Goal: Information Seeking & Learning: Learn about a topic

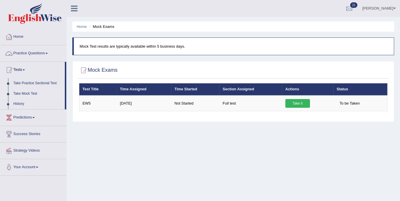
click at [46, 54] on link "Practice Questions" at bounding box center [33, 52] width 66 height 14
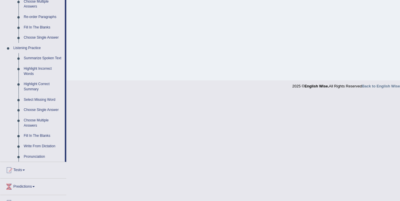
scroll to position [207, 0]
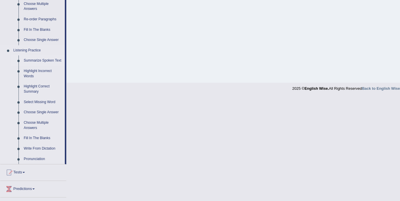
click at [34, 59] on link "Summarize Spoken Text" at bounding box center [43, 60] width 44 height 10
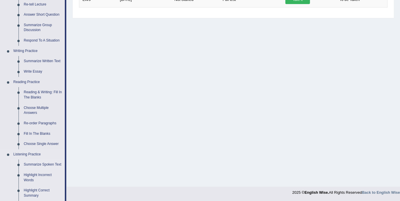
scroll to position [194, 0]
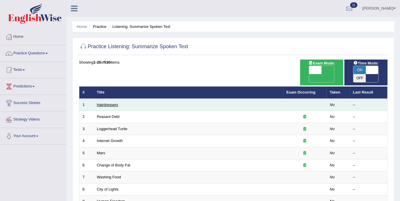
click at [114, 102] on link "Hairdressers" at bounding box center [107, 104] width 21 height 4
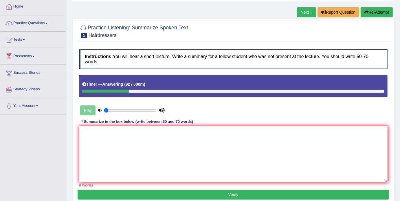
scroll to position [30, 0]
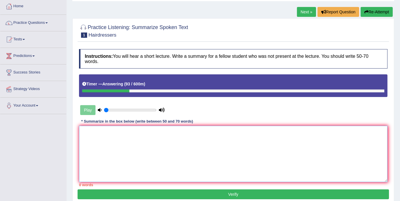
click at [92, 133] on textarea at bounding box center [233, 153] width 309 height 56
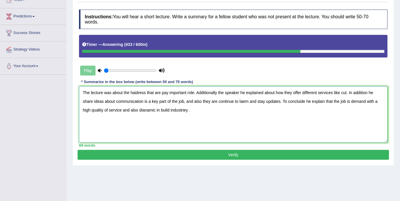
scroll to position [70, 0]
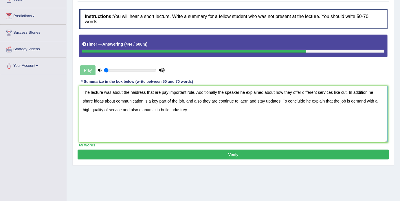
type textarea "The lecture was about the haidress that are pay important role. Additionally th…"
click at [229, 154] on button "Verify" at bounding box center [234, 154] width 312 height 10
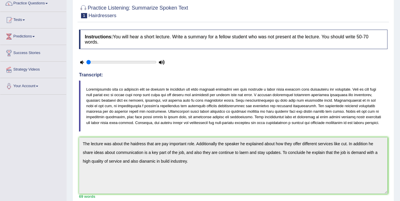
scroll to position [0, 0]
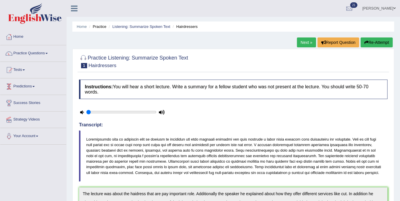
click at [28, 71] on link "Tests" at bounding box center [33, 69] width 66 height 14
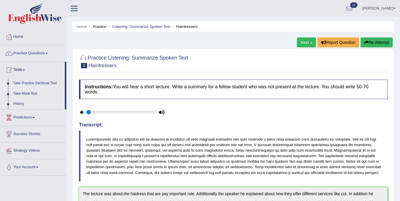
click at [19, 105] on link "History" at bounding box center [38, 104] width 54 height 10
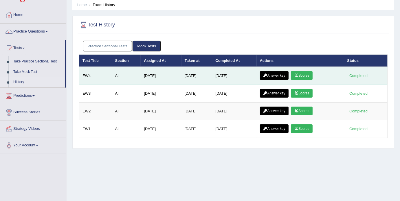
click at [272, 73] on link "Answer key" at bounding box center [274, 75] width 29 height 9
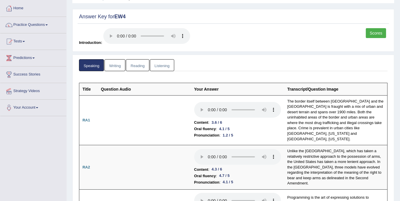
scroll to position [37, 0]
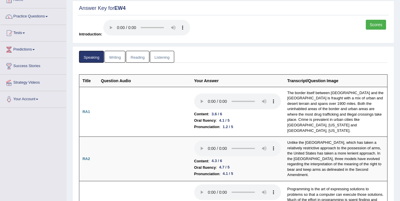
click at [164, 57] on link "Listening" at bounding box center [162, 57] width 24 height 12
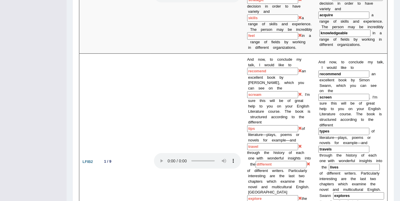
scroll to position [0, 0]
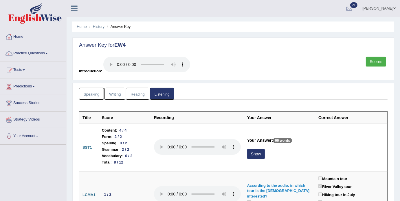
click at [119, 95] on link "Writing" at bounding box center [115, 94] width 21 height 12
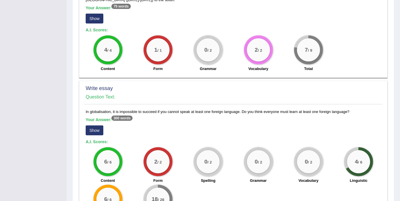
scroll to position [420, 0]
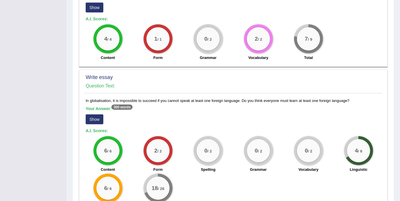
click at [96, 114] on button "Show" at bounding box center [95, 119] width 18 height 10
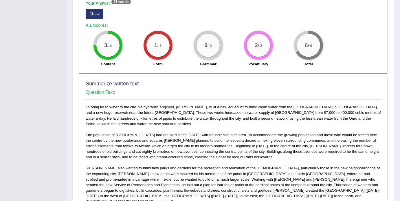
scroll to position [0, 0]
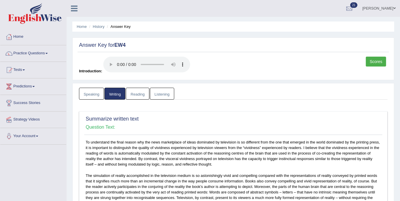
click at [94, 93] on link "Speaking" at bounding box center [91, 94] width 25 height 12
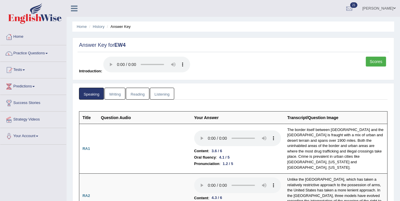
click at [163, 97] on link "Listening" at bounding box center [162, 94] width 24 height 12
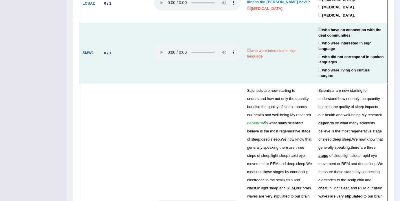
scroll to position [947, 0]
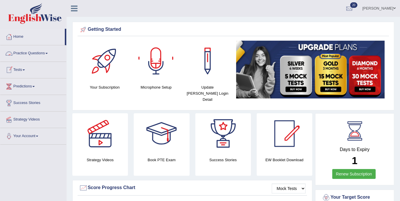
click at [54, 53] on link "Practice Questions" at bounding box center [33, 52] width 66 height 14
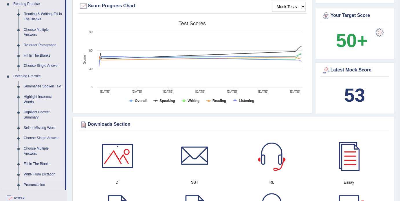
scroll to position [181, 0]
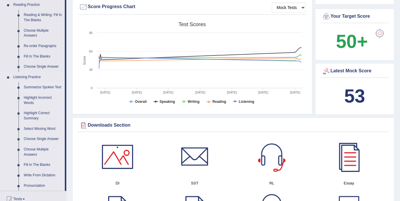
click at [36, 87] on link "Summarize Spoken Text" at bounding box center [43, 87] width 44 height 10
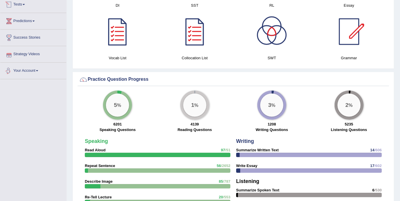
scroll to position [305, 0]
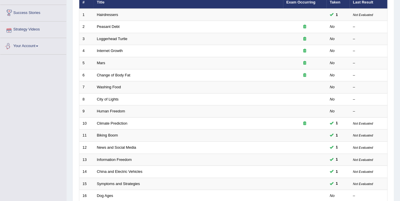
scroll to position [90, 0]
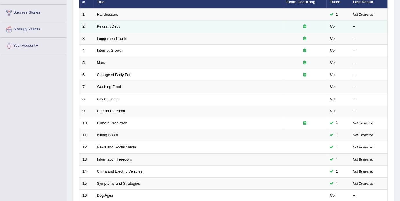
click at [110, 24] on link "Peasant Debt" at bounding box center [108, 26] width 23 height 4
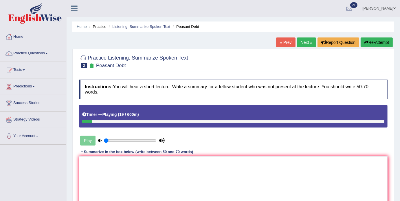
click at [297, 38] on link "Next »" at bounding box center [306, 42] width 19 height 10
click at [302, 40] on link "Next »" at bounding box center [306, 42] width 19 height 10
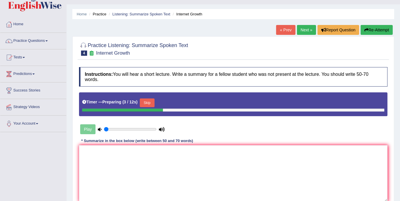
scroll to position [14, 0]
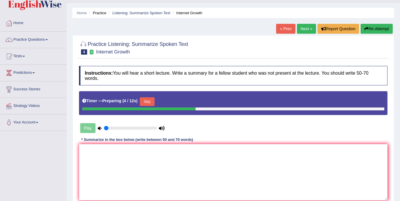
click at [154, 102] on button "Skip" at bounding box center [147, 101] width 14 height 9
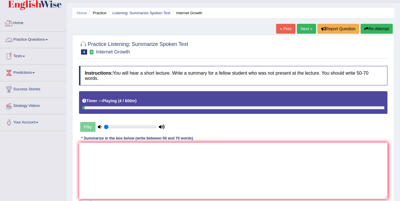
click at [23, 24] on link "Home" at bounding box center [33, 22] width 66 height 14
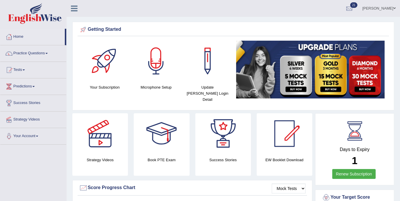
click at [49, 52] on link "Practice Questions" at bounding box center [33, 52] width 66 height 14
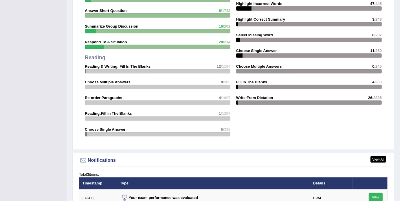
scroll to position [736, 0]
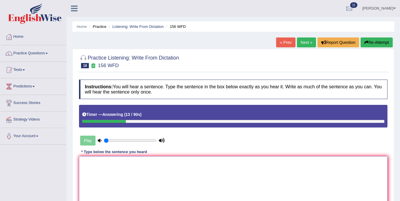
click at [88, 161] on textarea at bounding box center [233, 184] width 309 height 56
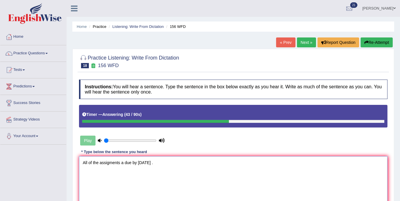
click at [99, 162] on textarea "All of the assigments a due by tomorrow ." at bounding box center [233, 184] width 309 height 56
click at [195, 159] on textarea "All of the assigments assigments a due by tomorrow ." at bounding box center [233, 184] width 309 height 56
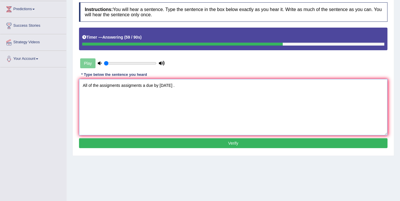
scroll to position [103, 0]
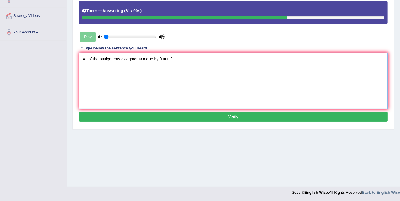
type textarea "All of the assigments assigments a due by tomorrow ."
click at [234, 118] on button "Verify" at bounding box center [233, 117] width 309 height 10
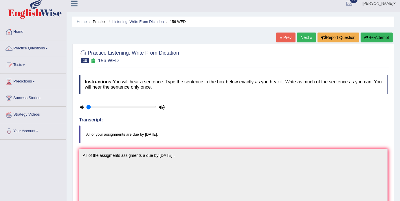
scroll to position [0, 0]
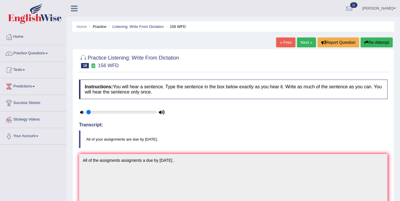
click at [303, 38] on link "Next »" at bounding box center [306, 42] width 19 height 10
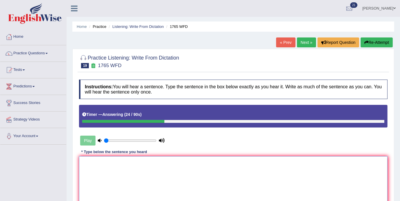
click at [94, 167] on textarea at bounding box center [233, 184] width 309 height 56
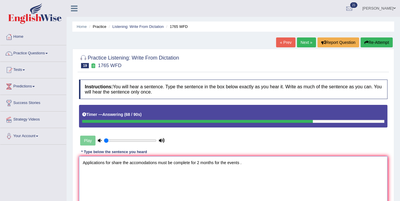
click at [243, 163] on textarea "Applications for share the accomodations must be complete for 2 months for the …" at bounding box center [233, 184] width 309 height 56
type textarea "Applications for share the accomodations must be complete for 2 months for the …"
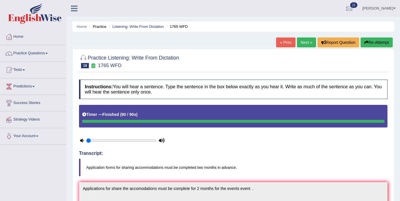
click at [300, 43] on link "Next »" at bounding box center [306, 42] width 19 height 10
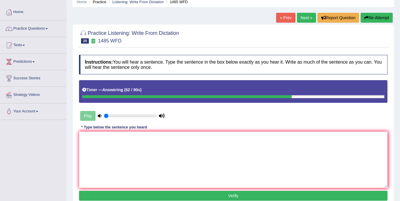
scroll to position [7, 0]
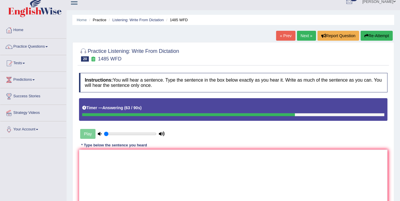
click at [299, 36] on link "Next »" at bounding box center [306, 36] width 19 height 10
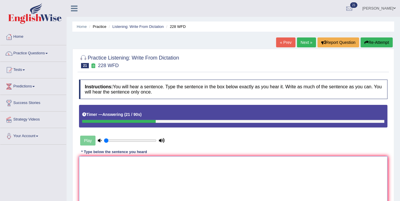
click at [95, 168] on textarea at bounding box center [233, 184] width 309 height 56
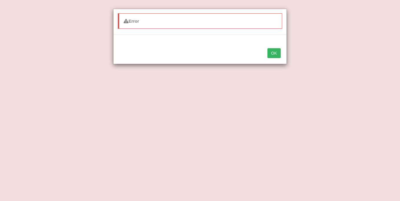
type textarea "Computer scientis has beco"
click at [274, 52] on button "OK" at bounding box center [274, 53] width 13 height 10
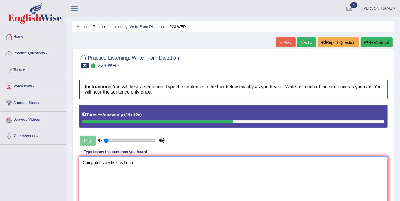
click at [143, 163] on textarea "Computer scientis has beco" at bounding box center [233, 184] width 309 height 56
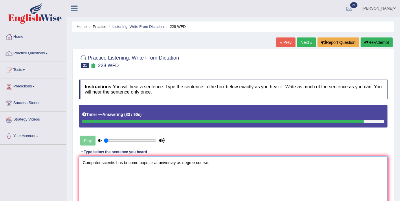
click at [116, 164] on textarea "Computer scientis has become popular at university as degree course." at bounding box center [233, 184] width 309 height 56
type textarea "Computer scientis scientist has become popular at university as degree course."
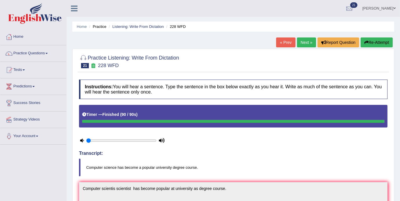
drag, startPoint x: 301, startPoint y: 43, endPoint x: 301, endPoint y: 39, distance: 3.2
click at [305, 41] on link "Next »" at bounding box center [306, 42] width 19 height 10
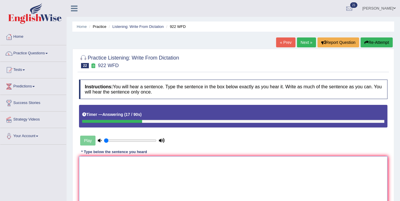
click at [90, 169] on textarea at bounding box center [233, 184] width 309 height 56
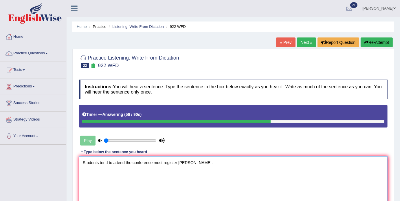
click at [99, 164] on textarea "Students tend to attend the conference must register frist." at bounding box center [233, 184] width 309 height 56
click at [170, 164] on textarea "Students student tend to attend the conference must register frist." at bounding box center [233, 184] width 309 height 56
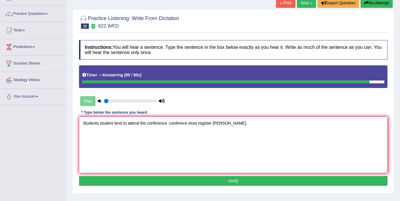
scroll to position [41, 0]
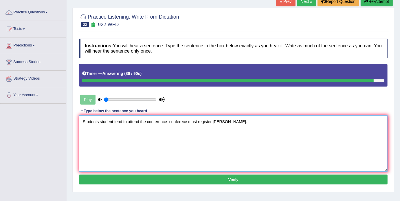
type textarea "Students student tend to attend the conference conferece must register frist."
click at [232, 182] on button "Verify" at bounding box center [233, 179] width 309 height 10
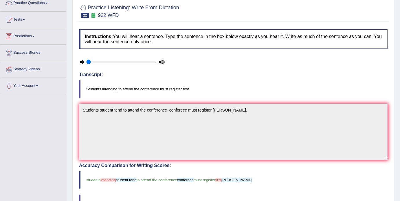
scroll to position [0, 0]
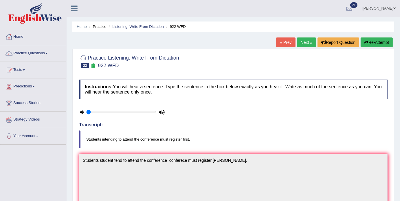
click at [300, 42] on link "Next »" at bounding box center [306, 42] width 19 height 10
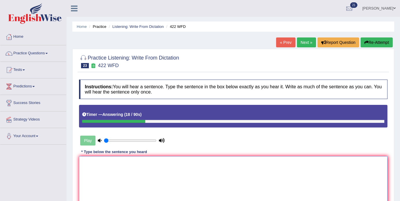
click at [92, 172] on textarea at bounding box center [233, 184] width 309 height 56
click at [119, 164] on textarea "The most important arguments" at bounding box center [233, 184] width 309 height 56
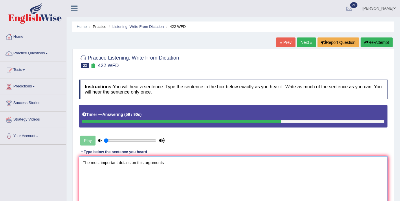
click at [172, 164] on textarea "The most important details on this arguments" at bounding box center [233, 184] width 309 height 56
click at [120, 163] on textarea "The most important details on this arguments are missing ." at bounding box center [233, 184] width 309 height 56
click at [155, 164] on textarea "The most important imporntants details on this arguments are missing ." at bounding box center [233, 184] width 309 height 56
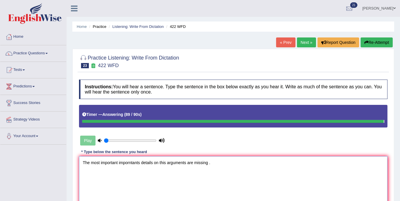
type textarea "The most important imporntants details on this arguments are missing ."
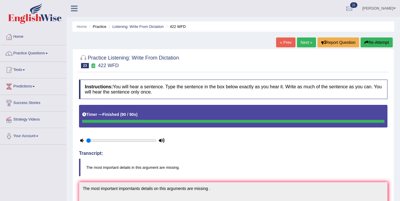
click at [305, 40] on link "Next »" at bounding box center [306, 42] width 19 height 10
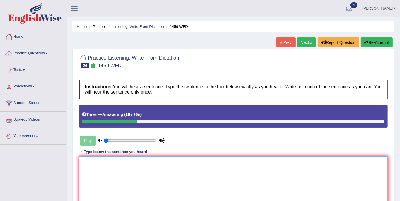
click at [97, 165] on textarea at bounding box center [233, 184] width 309 height 56
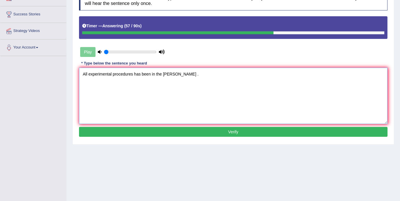
scroll to position [89, 0]
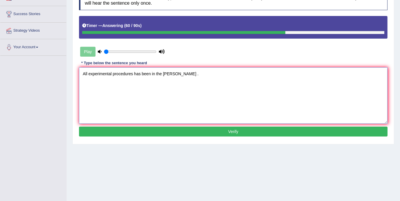
click at [113, 74] on textarea "All experimental procedures has been in the [PERSON_NAME] ." at bounding box center [233, 95] width 309 height 56
click at [150, 74] on textarea "All experimental experimental procecdures procedures has been in the [PERSON_NA…" at bounding box center [233, 95] width 309 height 56
type textarea "All experimental experimental procedures procedures has been in the [PERSON_NAM…"
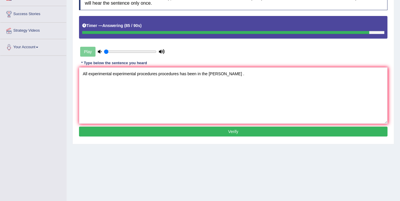
click at [234, 129] on button "Verify" at bounding box center [233, 131] width 309 height 10
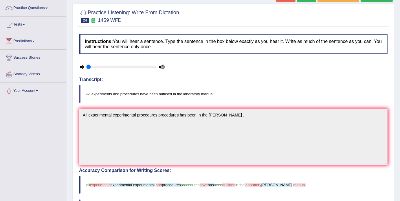
scroll to position [0, 0]
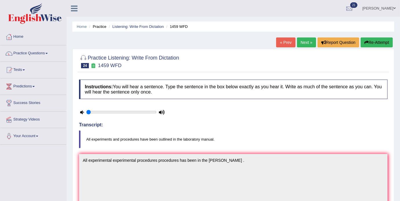
click at [305, 43] on link "Next »" at bounding box center [306, 42] width 19 height 10
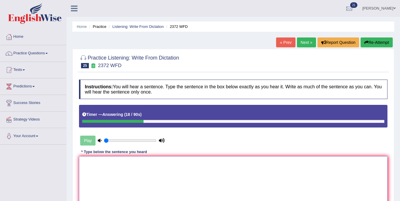
click at [103, 167] on textarea at bounding box center [233, 184] width 309 height 56
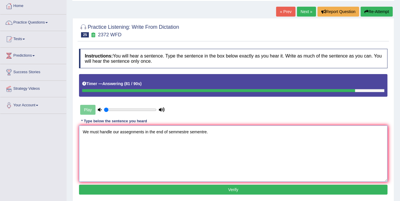
scroll to position [32, 0]
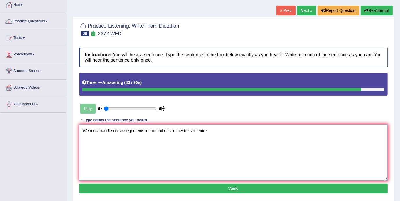
type textarea "We must handle our assegnments in the end of semmestre sementre."
click at [228, 186] on button "Verify" at bounding box center [233, 188] width 309 height 10
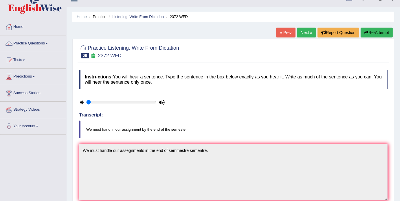
scroll to position [0, 0]
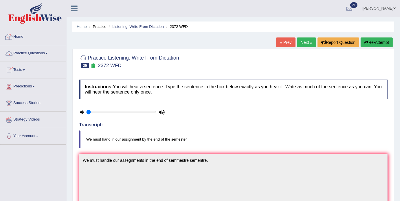
click at [51, 53] on link "Practice Questions" at bounding box center [33, 52] width 66 height 14
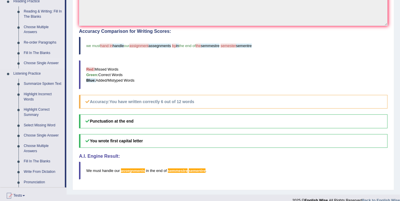
scroll to position [199, 0]
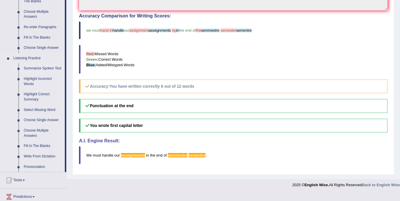
click at [39, 69] on link "Summarize Spoken Text" at bounding box center [43, 68] width 44 height 10
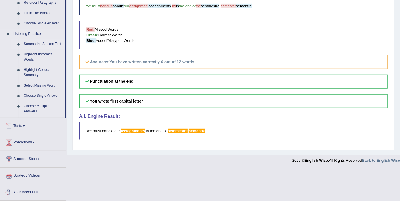
scroll to position [202, 0]
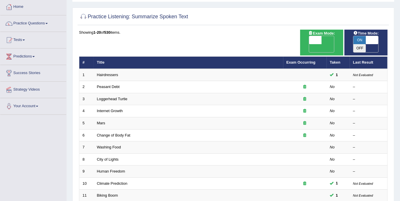
scroll to position [43, 0]
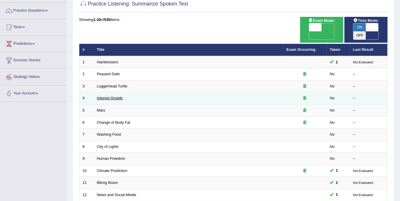
click at [105, 96] on link "Internet Growth" at bounding box center [110, 98] width 26 height 4
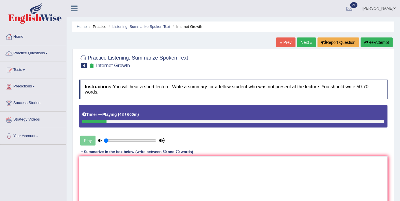
click at [303, 39] on link "Next »" at bounding box center [306, 42] width 19 height 10
click at [307, 46] on link "Next »" at bounding box center [306, 42] width 19 height 10
click at [305, 42] on link "Next »" at bounding box center [306, 42] width 19 height 10
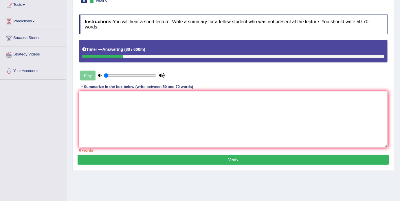
scroll to position [66, 0]
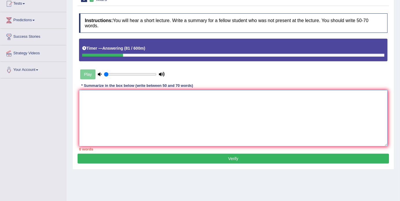
click at [106, 105] on textarea at bounding box center [233, 118] width 309 height 56
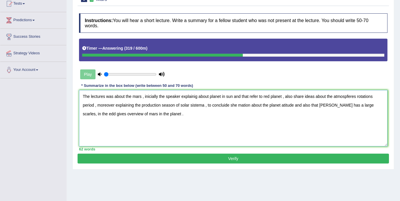
scroll to position [103, 0]
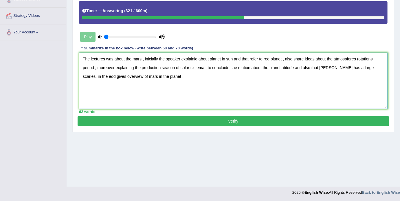
type textarea "The lectures was about the mars , inicially the speaker explainig about planet …"
click at [235, 121] on button "Verify" at bounding box center [234, 121] width 312 height 10
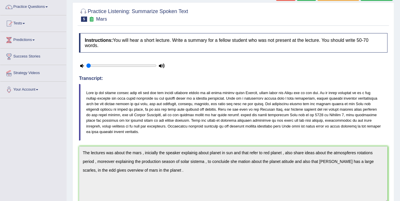
scroll to position [0, 0]
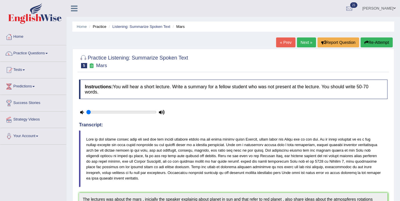
click at [308, 41] on link "Next »" at bounding box center [306, 42] width 19 height 10
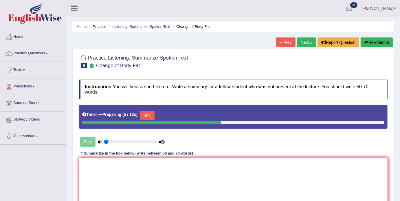
click at [22, 37] on link "Home" at bounding box center [33, 36] width 66 height 14
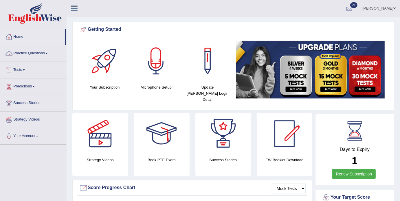
click at [50, 54] on link "Practice Questions" at bounding box center [33, 52] width 66 height 14
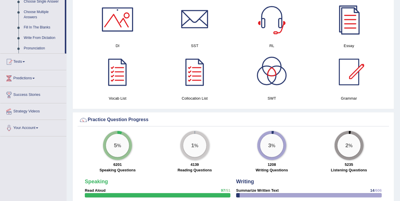
scroll to position [317, 0]
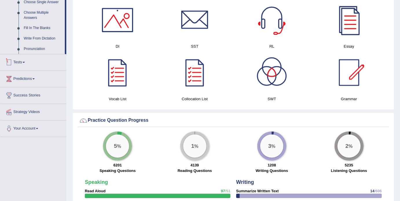
click at [28, 65] on link "Tests" at bounding box center [33, 61] width 66 height 14
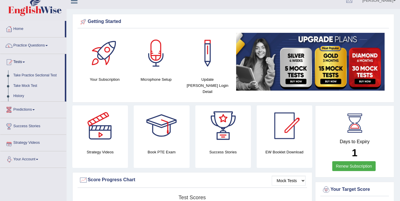
scroll to position [7, 0]
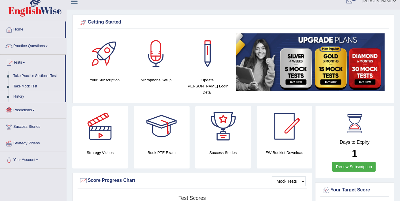
click at [21, 97] on link "History" at bounding box center [38, 96] width 54 height 10
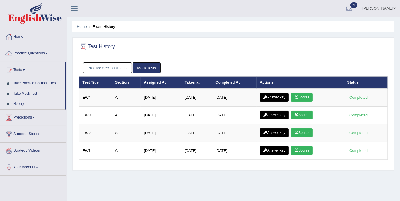
click at [25, 94] on link "Take Mock Test" at bounding box center [38, 93] width 54 height 10
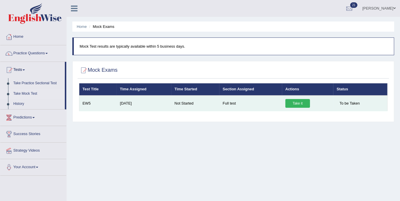
click at [299, 103] on link "Take it" at bounding box center [298, 103] width 25 height 9
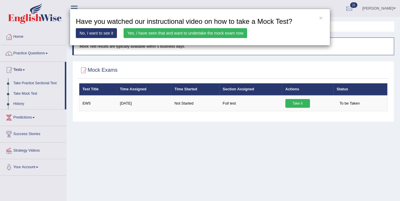
click at [188, 30] on link "Yes, I have seen that and want to undertake the mock exam now" at bounding box center [186, 33] width 124 height 10
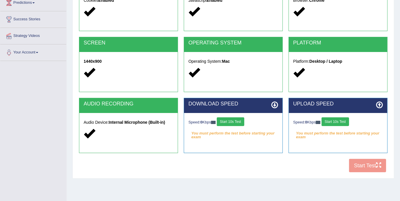
scroll to position [103, 0]
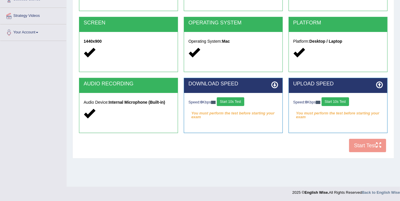
click at [229, 99] on button "Start 10s Test" at bounding box center [231, 101] width 28 height 9
click at [333, 100] on button "Start 10s Test" at bounding box center [336, 101] width 28 height 9
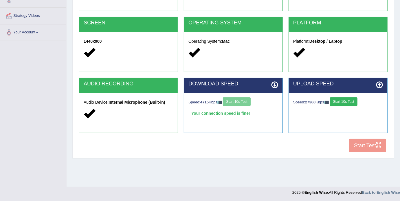
click at [359, 147] on div "COOKIES Cookies Enabled JAVASCRIPT Javascript Enabled BROWSER Browser: Chrome S…" at bounding box center [234, 55] width 312 height 199
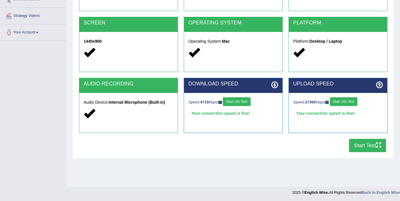
click at [365, 146] on button "Start Test" at bounding box center [367, 145] width 37 height 13
